Goal: Information Seeking & Learning: Learn about a topic

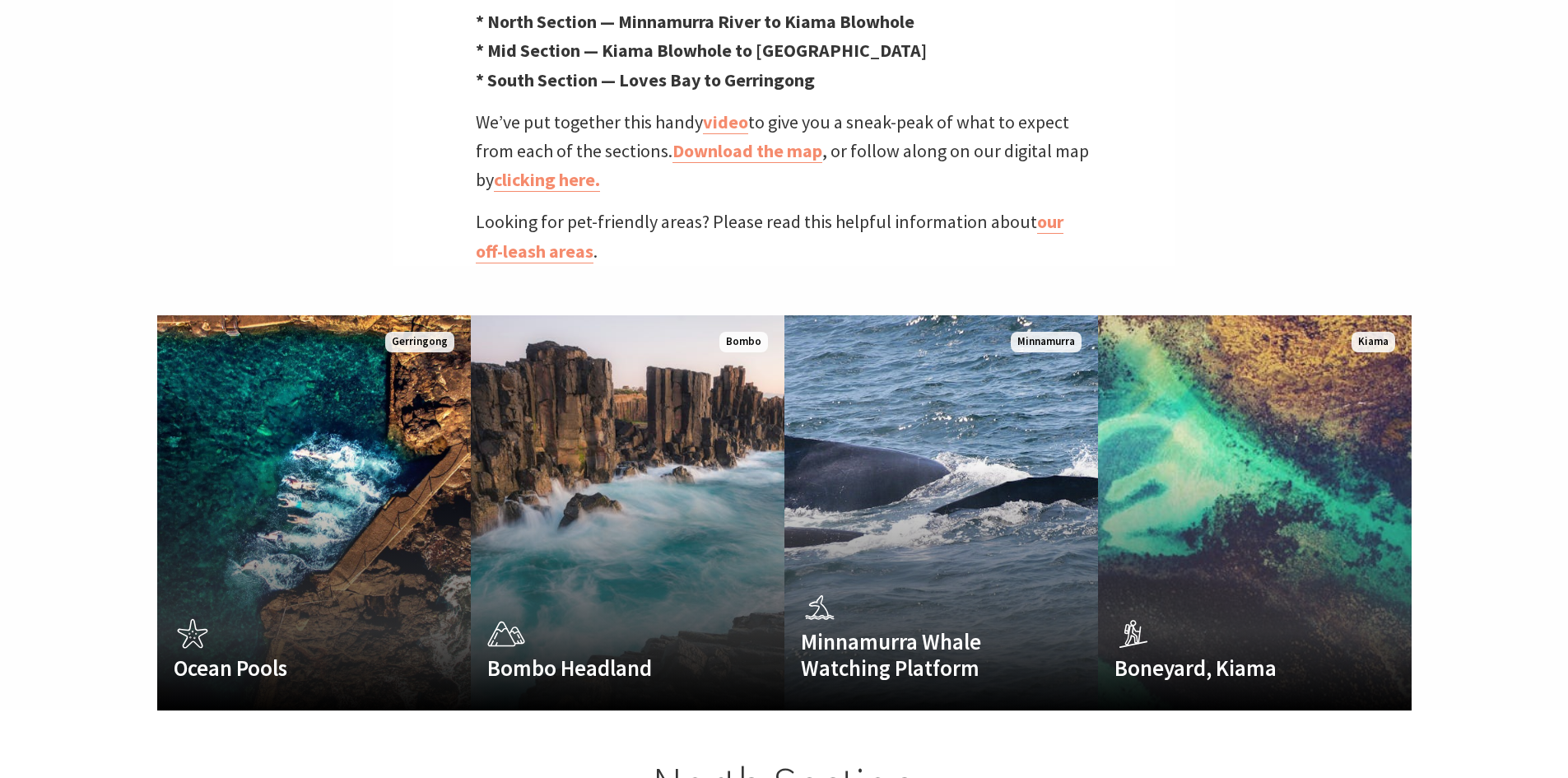
scroll to position [906, 0]
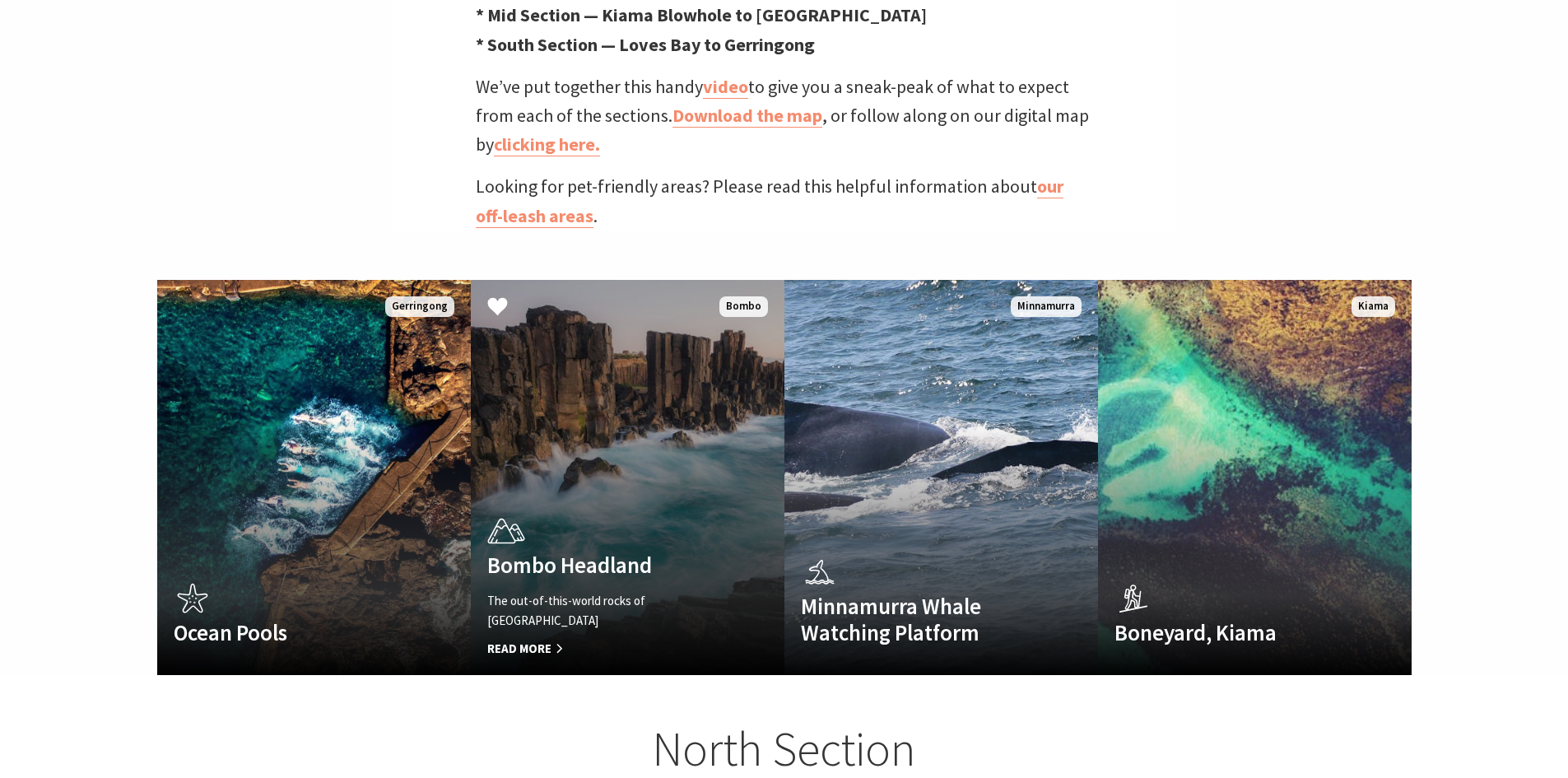
click at [547, 609] on div "The out-of-this-world rocks of Bombo Headland Read More" at bounding box center [605, 625] width 234 height 68
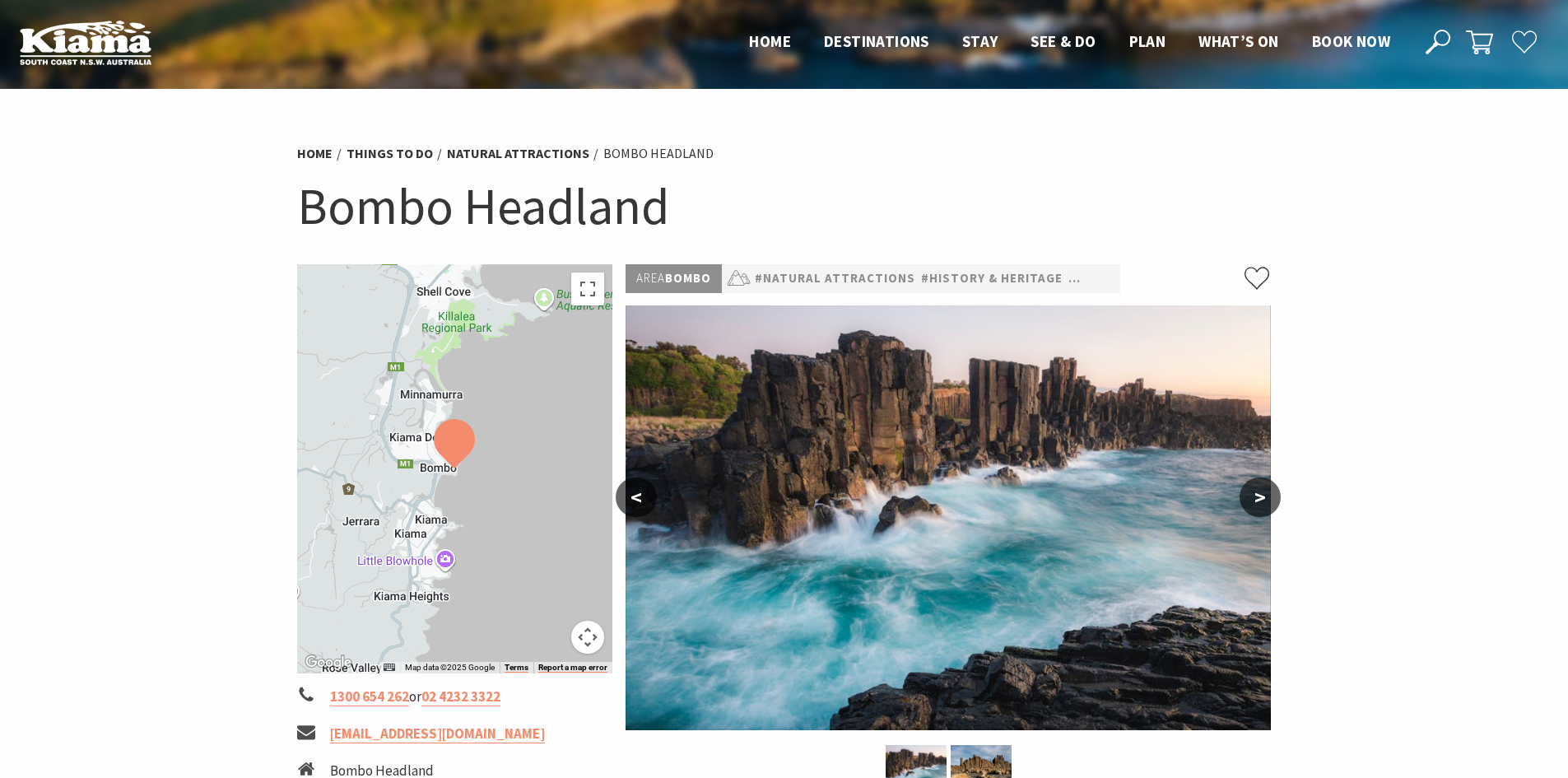
click at [1243, 493] on button ">" at bounding box center [1260, 496] width 42 height 40
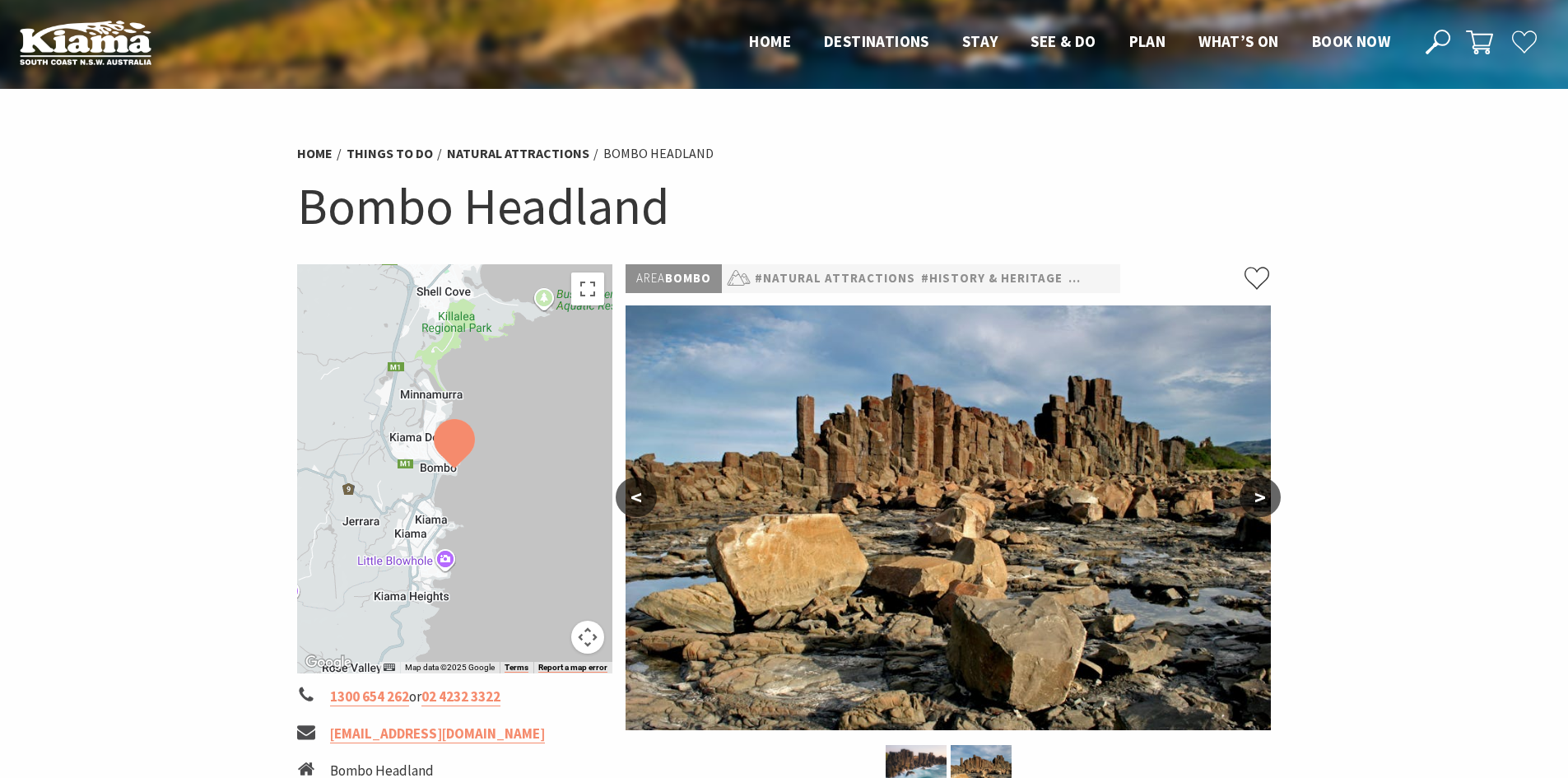
click at [1243, 493] on button ">" at bounding box center [1260, 496] width 42 height 40
drag, startPoint x: 1243, startPoint y: 493, endPoint x: 1237, endPoint y: 506, distance: 14.3
click at [1243, 494] on button ">" at bounding box center [1260, 496] width 42 height 40
click at [1256, 505] on button ">" at bounding box center [1260, 496] width 42 height 40
